Goal: Information Seeking & Learning: Find specific fact

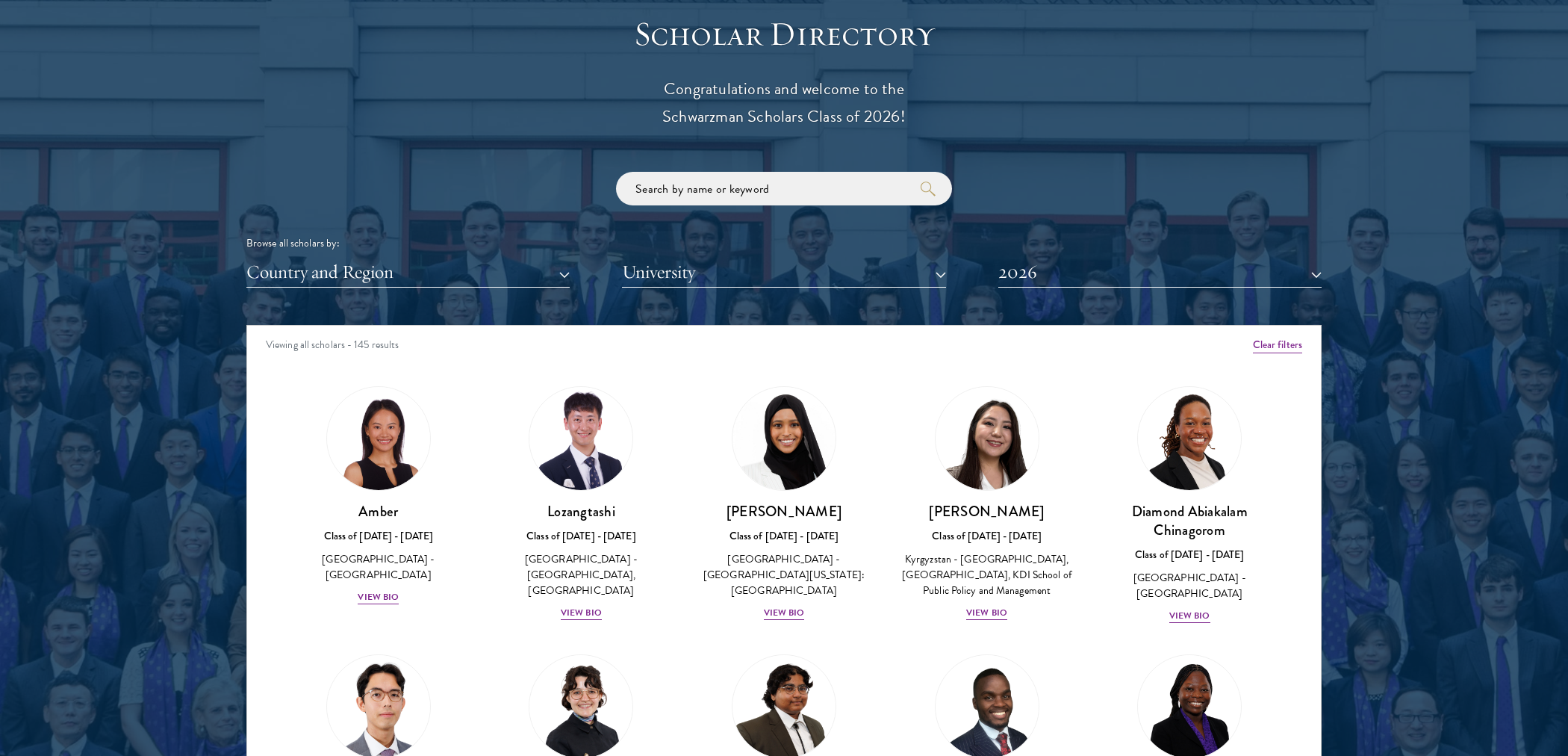
scroll to position [1712, 0]
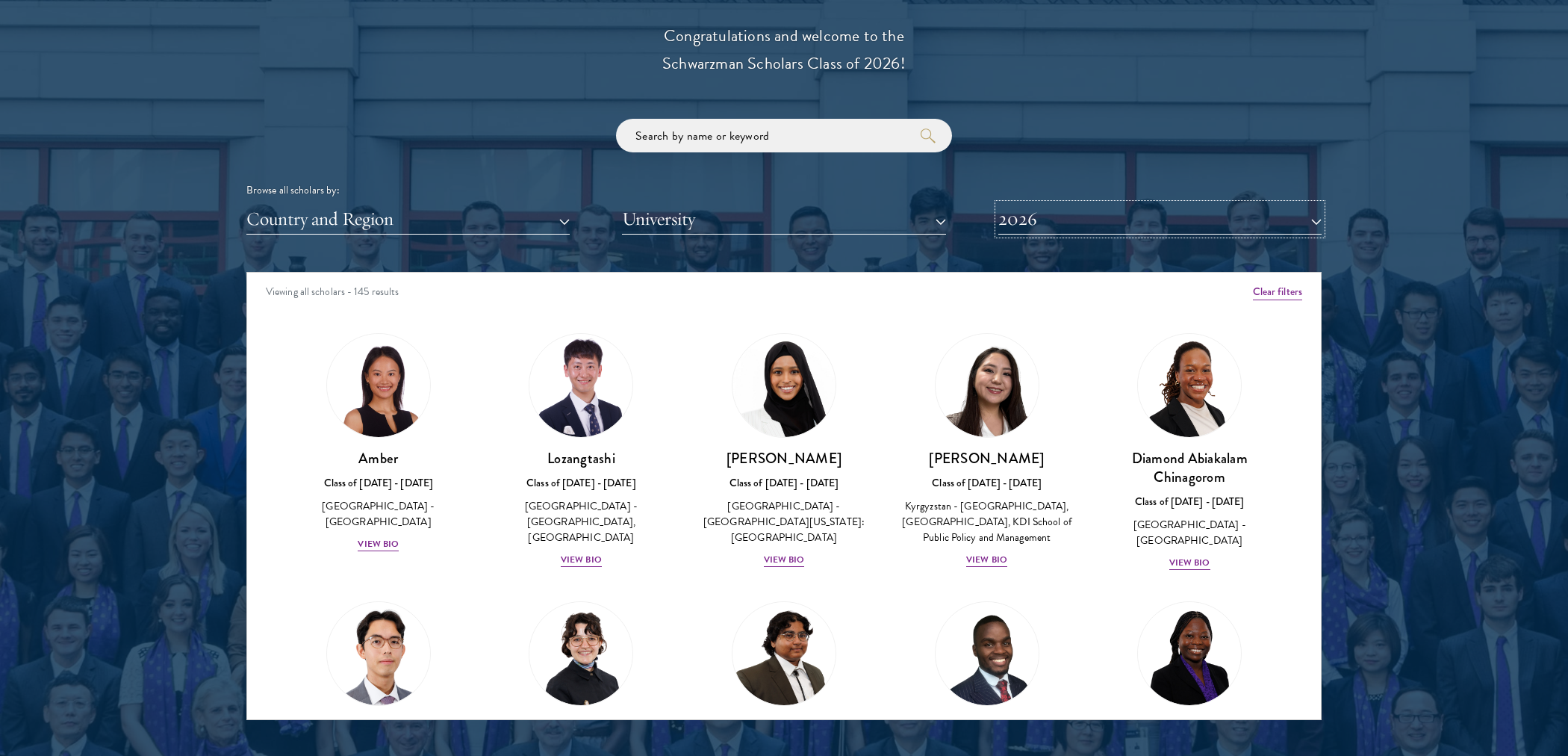
click at [1027, 208] on button "2026" at bounding box center [1160, 219] width 323 height 30
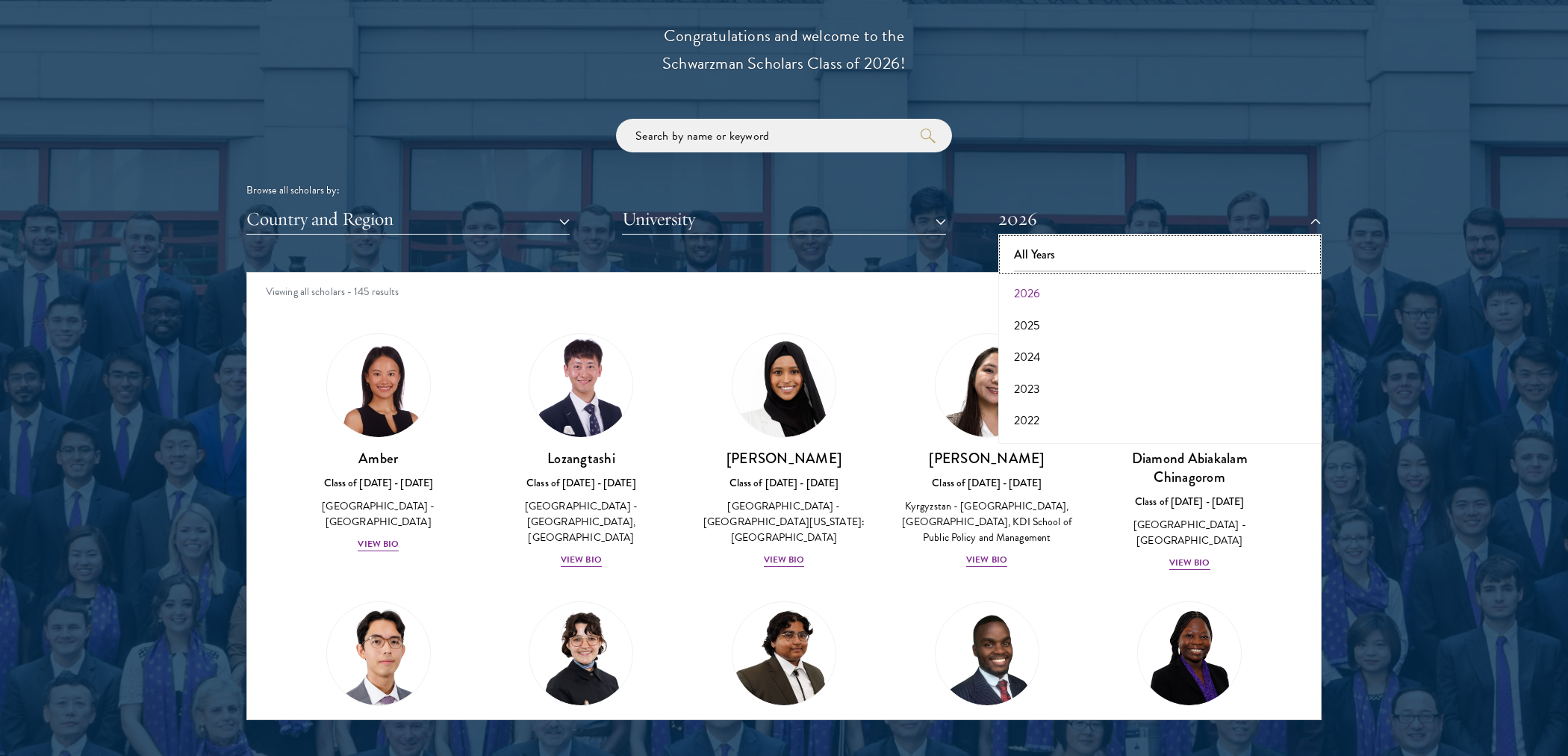
click at [1028, 246] on button "All Years" at bounding box center [1161, 254] width 314 height 31
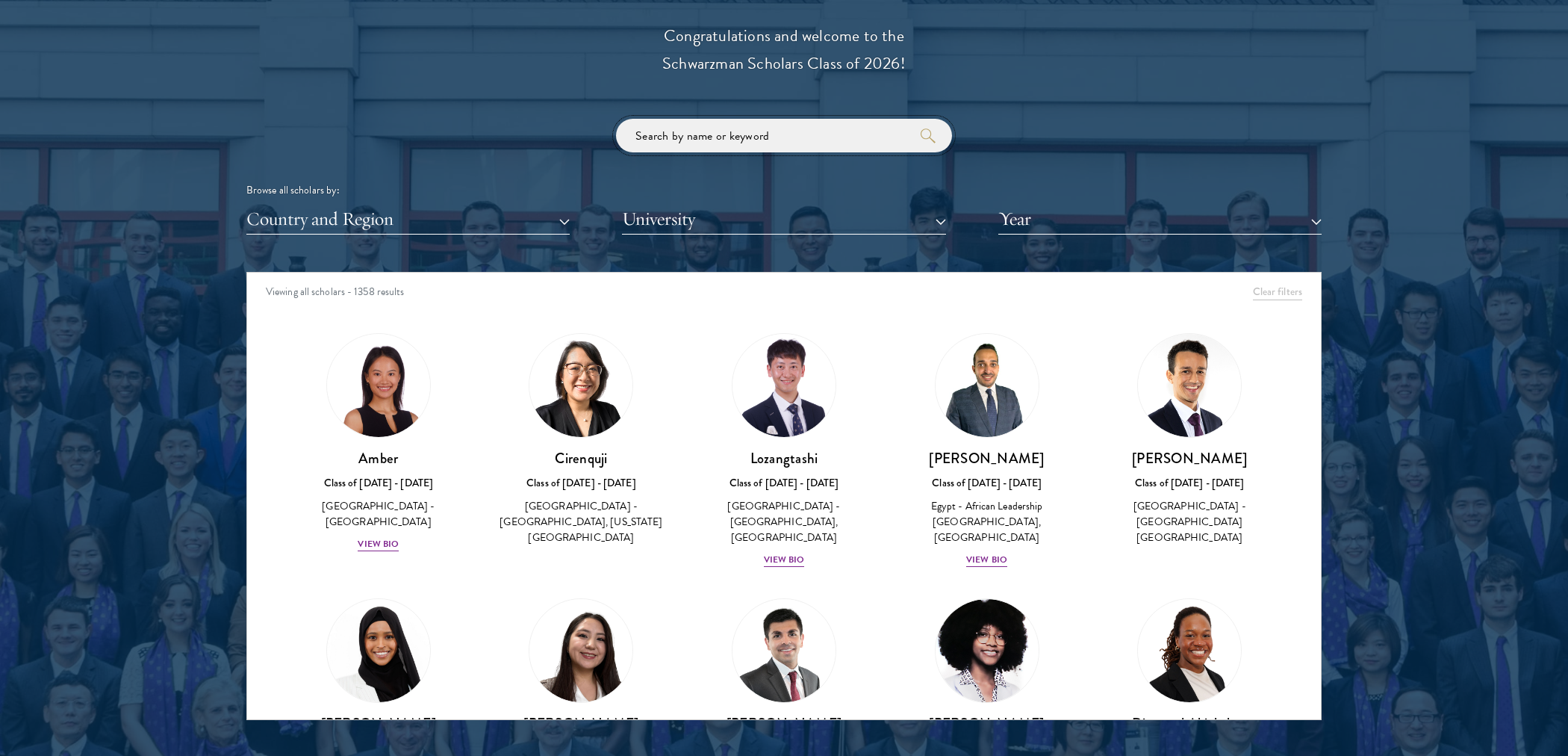
click at [803, 146] on input "search" at bounding box center [784, 135] width 336 height 34
type input "[PERSON_NAME]"
click button "submit" at bounding box center [0, 0] width 0 height 0
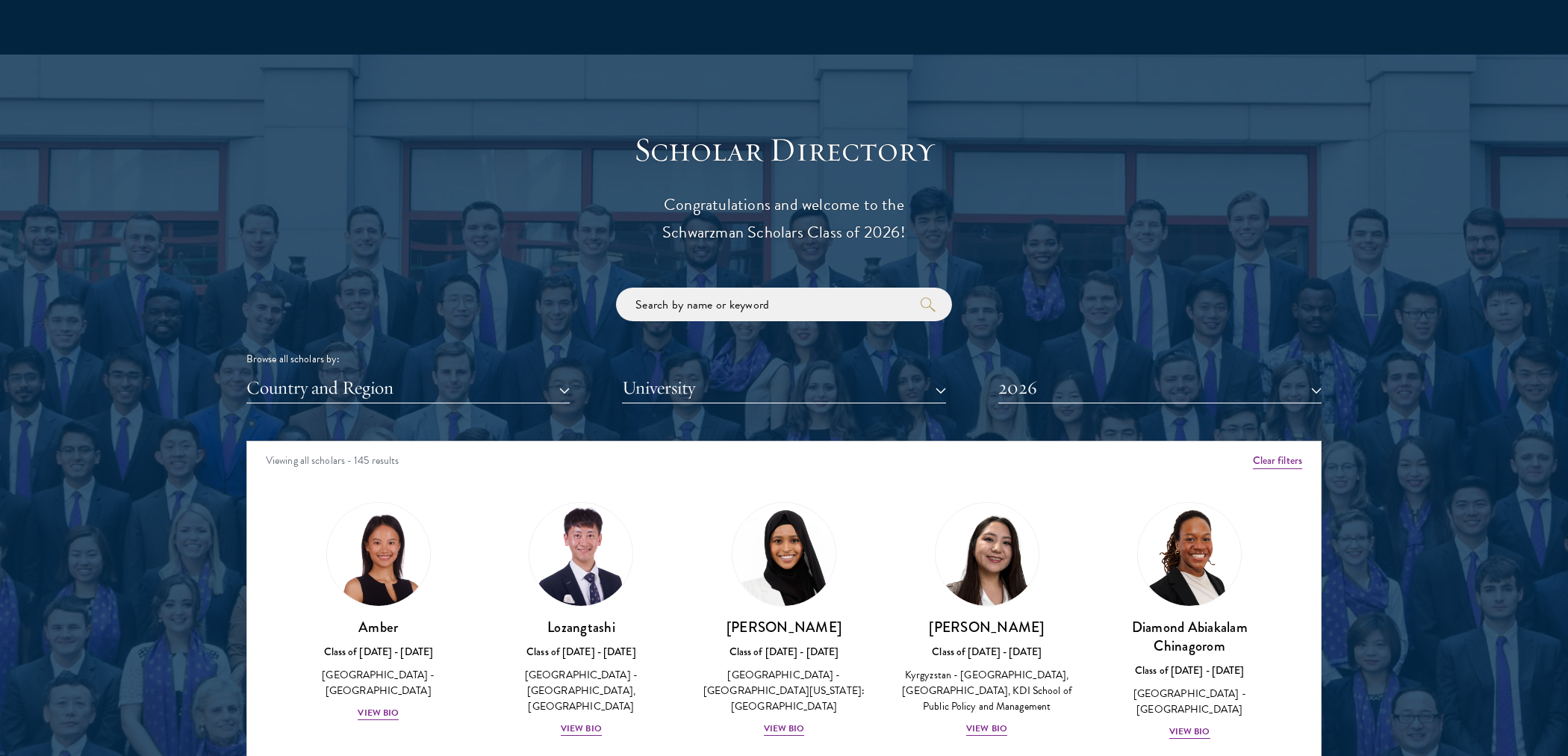
scroll to position [1545, 0]
